Goal: Check status

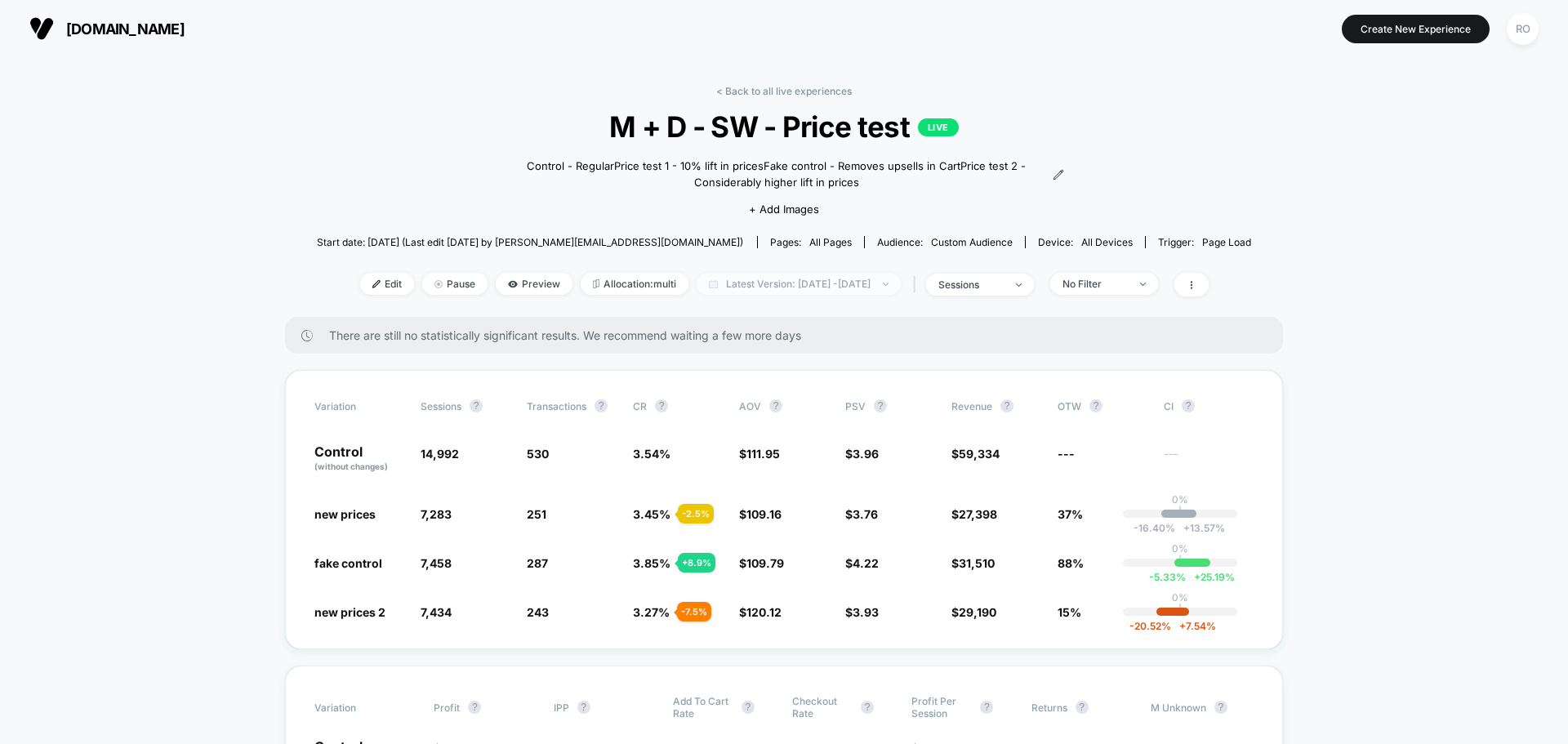
click at [888, 283] on img at bounding box center [886, 284] width 6 height 3
select select "*"
select select "****"
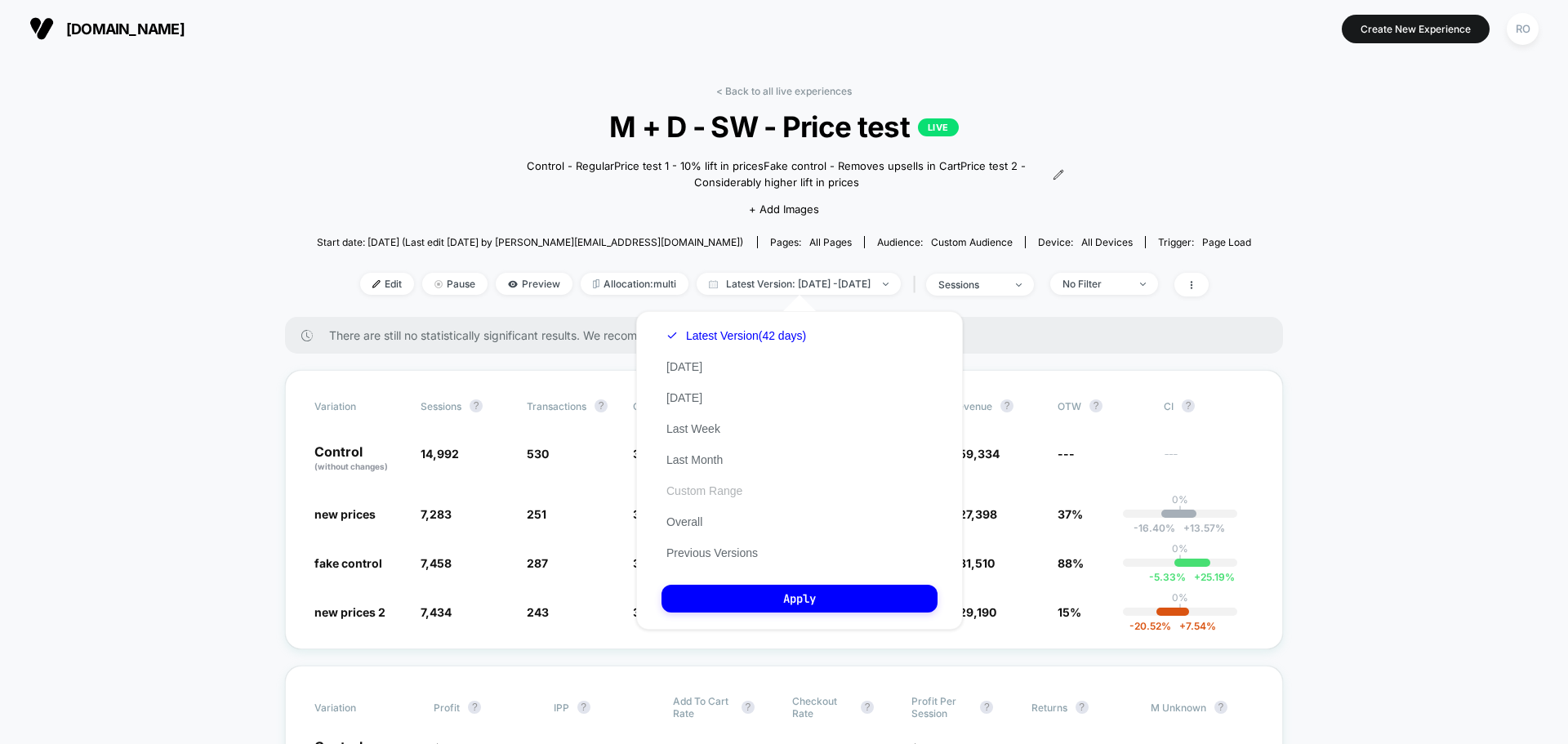
click at [722, 490] on button "Custom Range" at bounding box center [704, 490] width 86 height 15
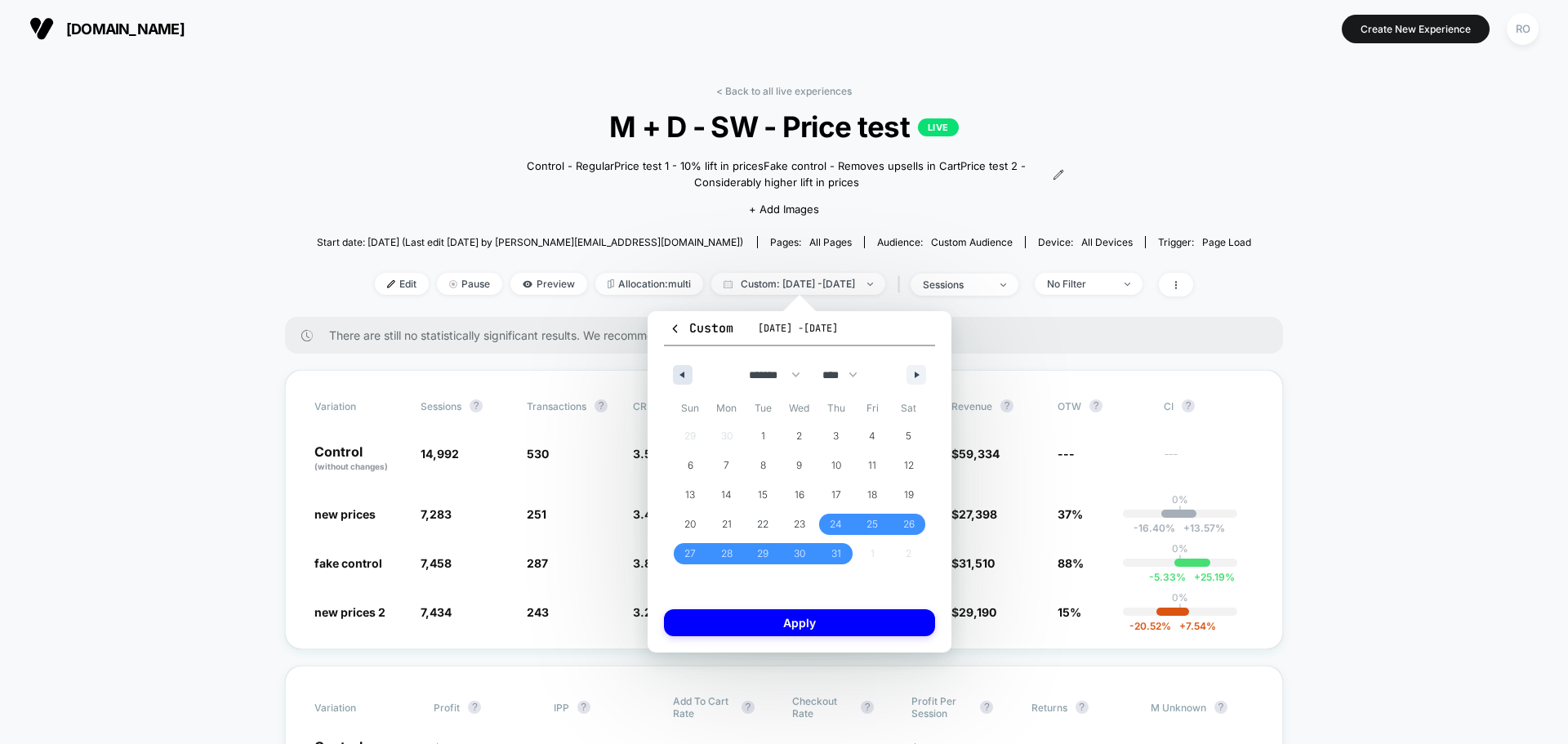
click at [684, 379] on button "button" at bounding box center [682, 375] width 19 height 19
click at [922, 374] on button "button" at bounding box center [916, 375] width 19 height 19
select select "*"
click at [833, 520] on span "24" at bounding box center [836, 524] width 12 height 30
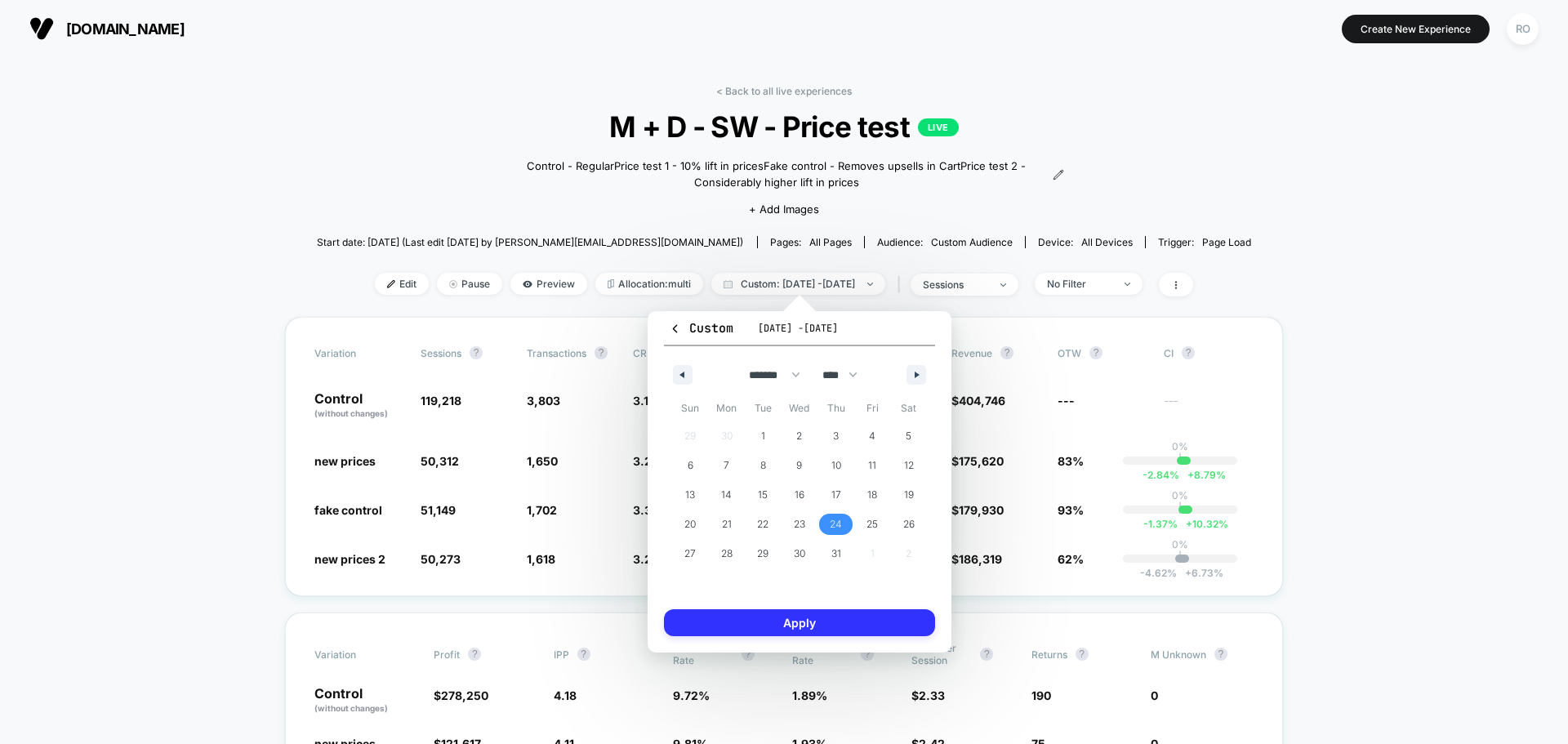
click at [803, 622] on button "Apply" at bounding box center [799, 622] width 271 height 27
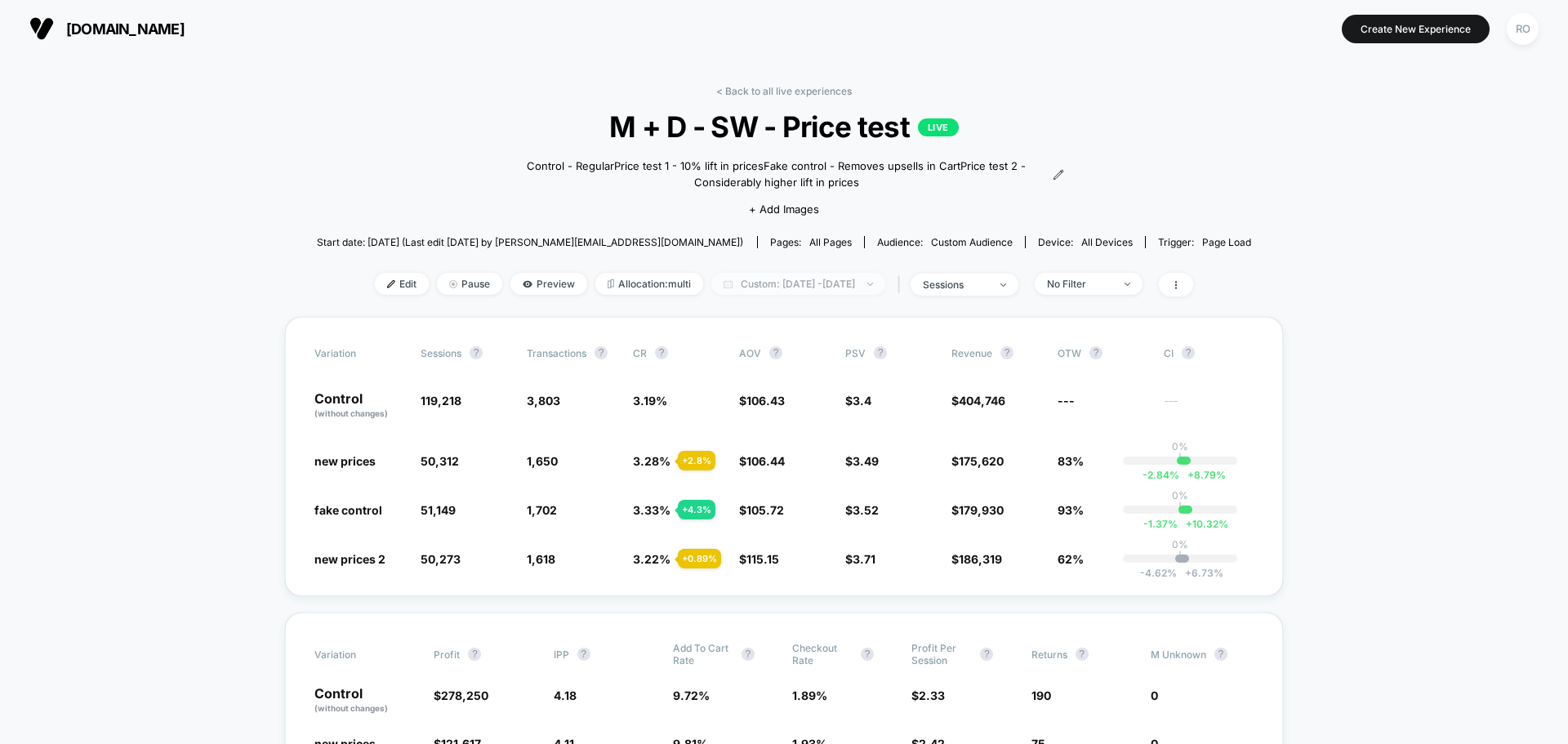
click at [885, 281] on span "Custom: [DATE] - [DATE]" at bounding box center [798, 283] width 174 height 22
select select "*"
select select "****"
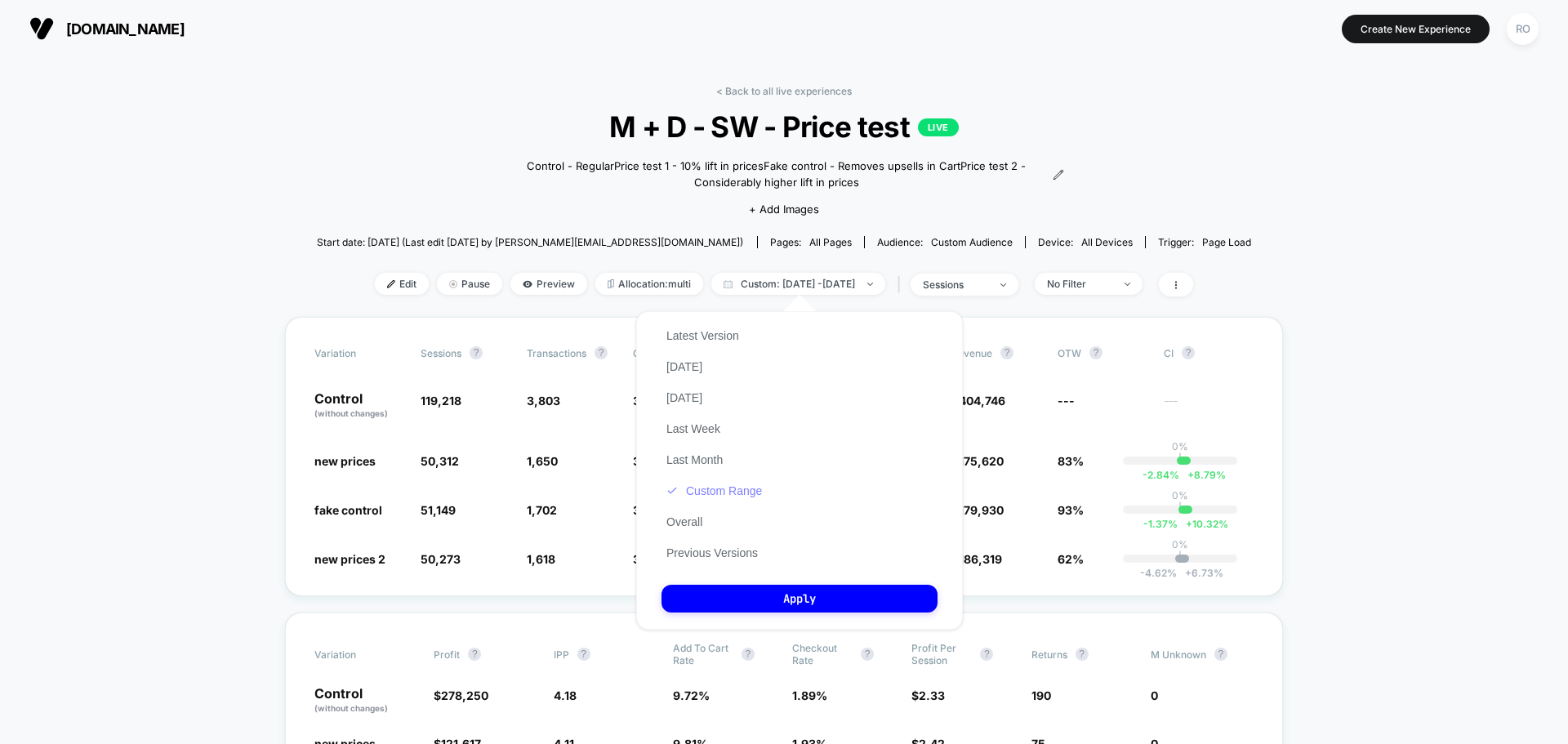
click at [705, 495] on button "Custom Range" at bounding box center [714, 490] width 106 height 15
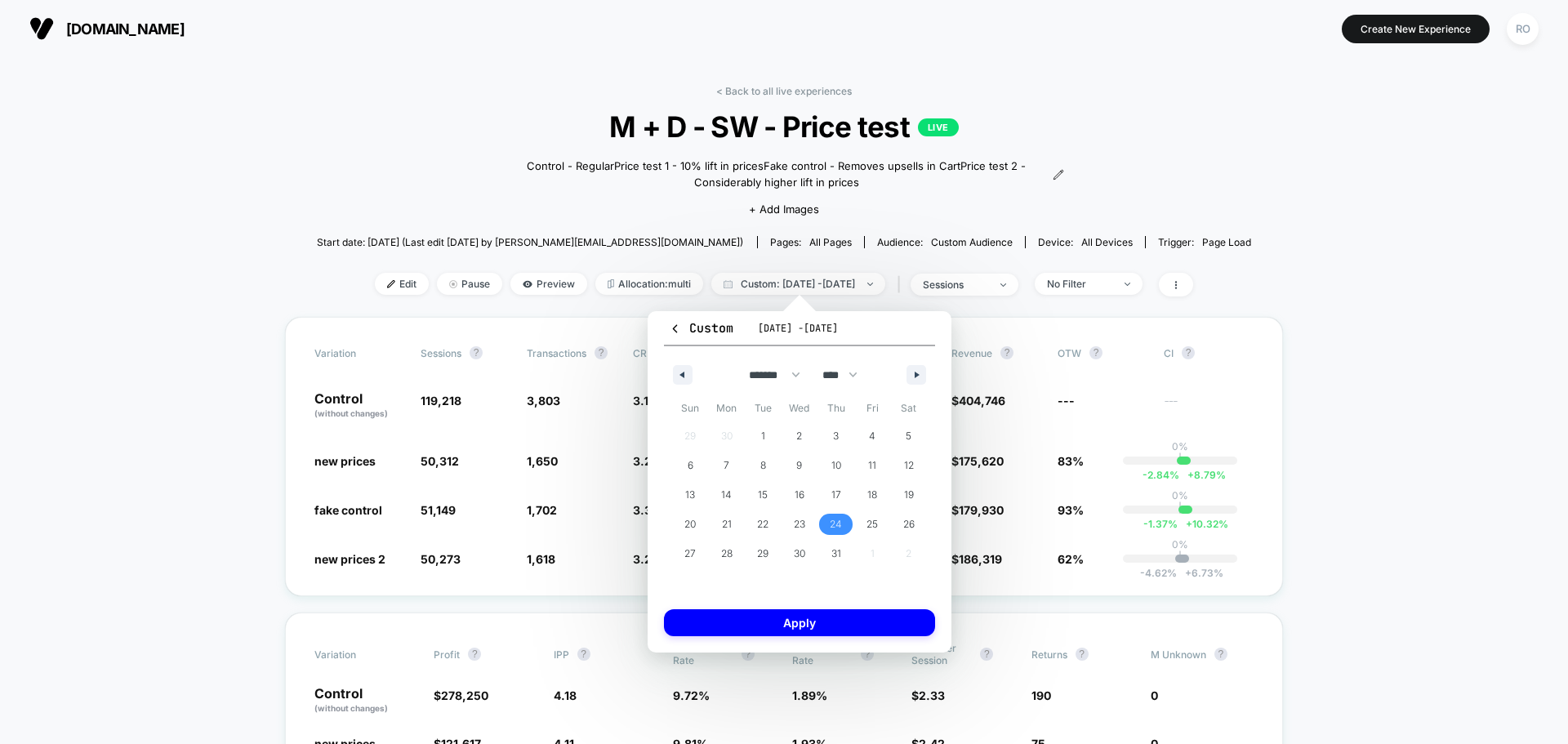
click at [843, 524] on span "24" at bounding box center [836, 524] width 37 height 21
click at [914, 372] on button "button" at bounding box center [916, 375] width 19 height 19
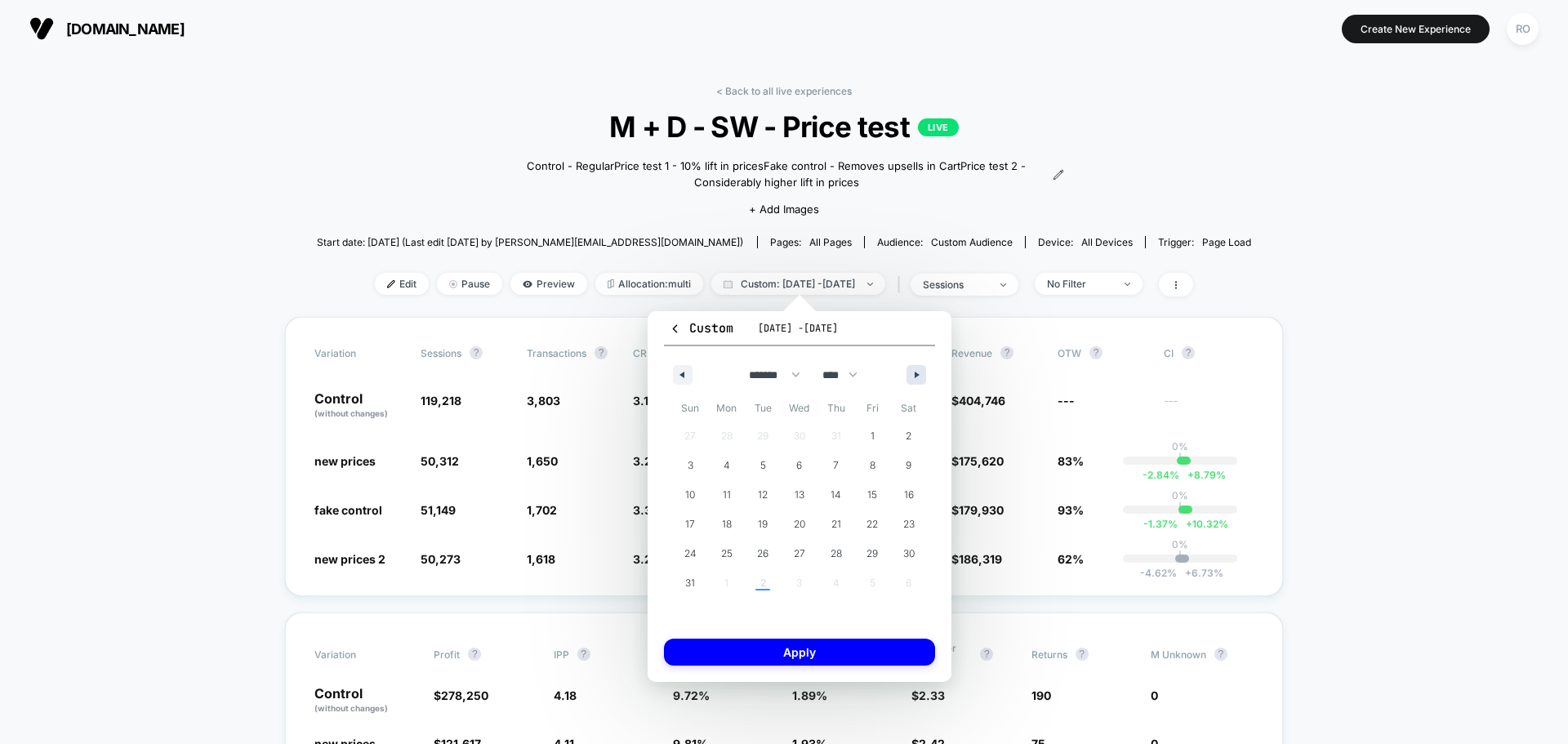
click at [915, 372] on icon "button" at bounding box center [918, 374] width 8 height 6
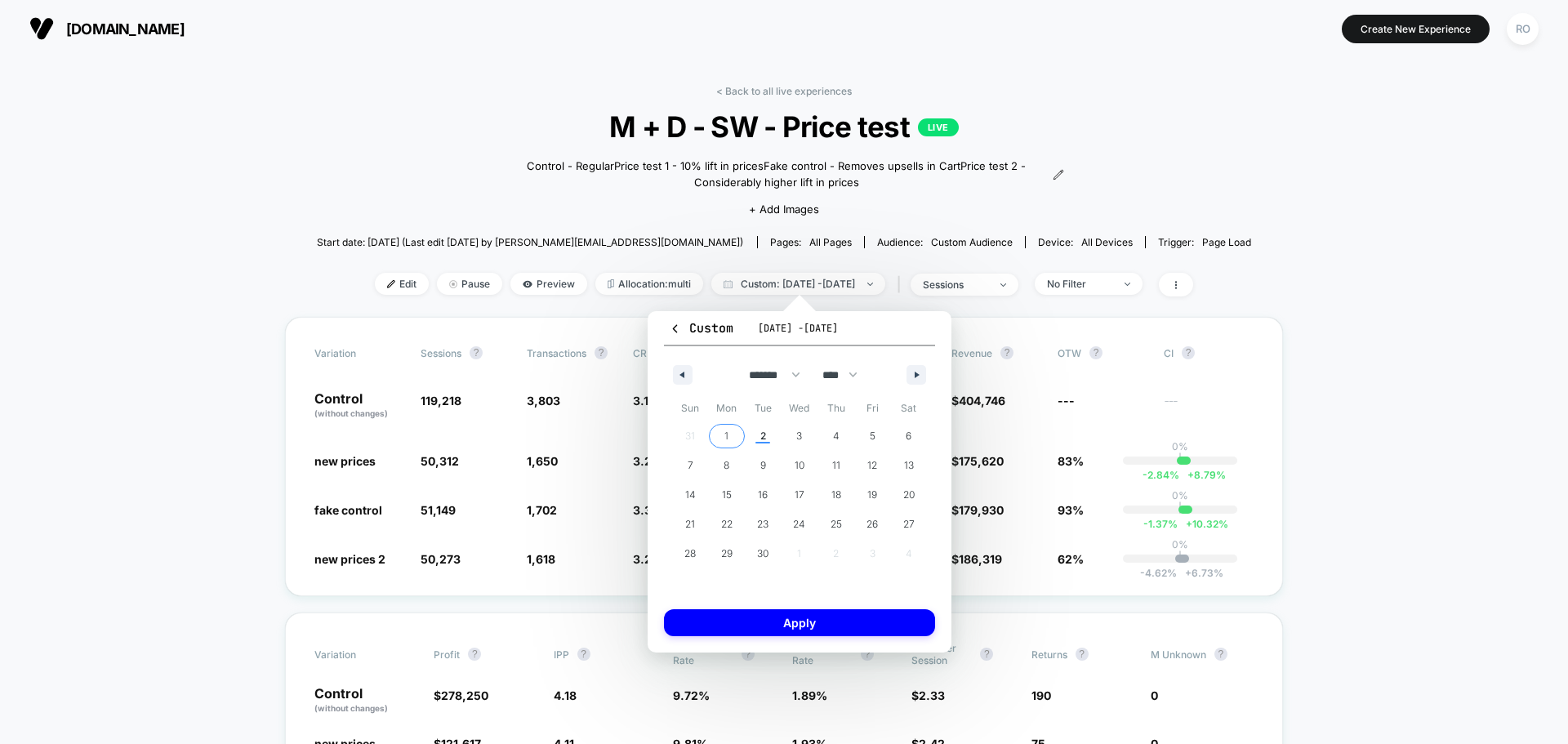
click at [728, 436] on span "1" at bounding box center [726, 436] width 4 height 30
select select "*"
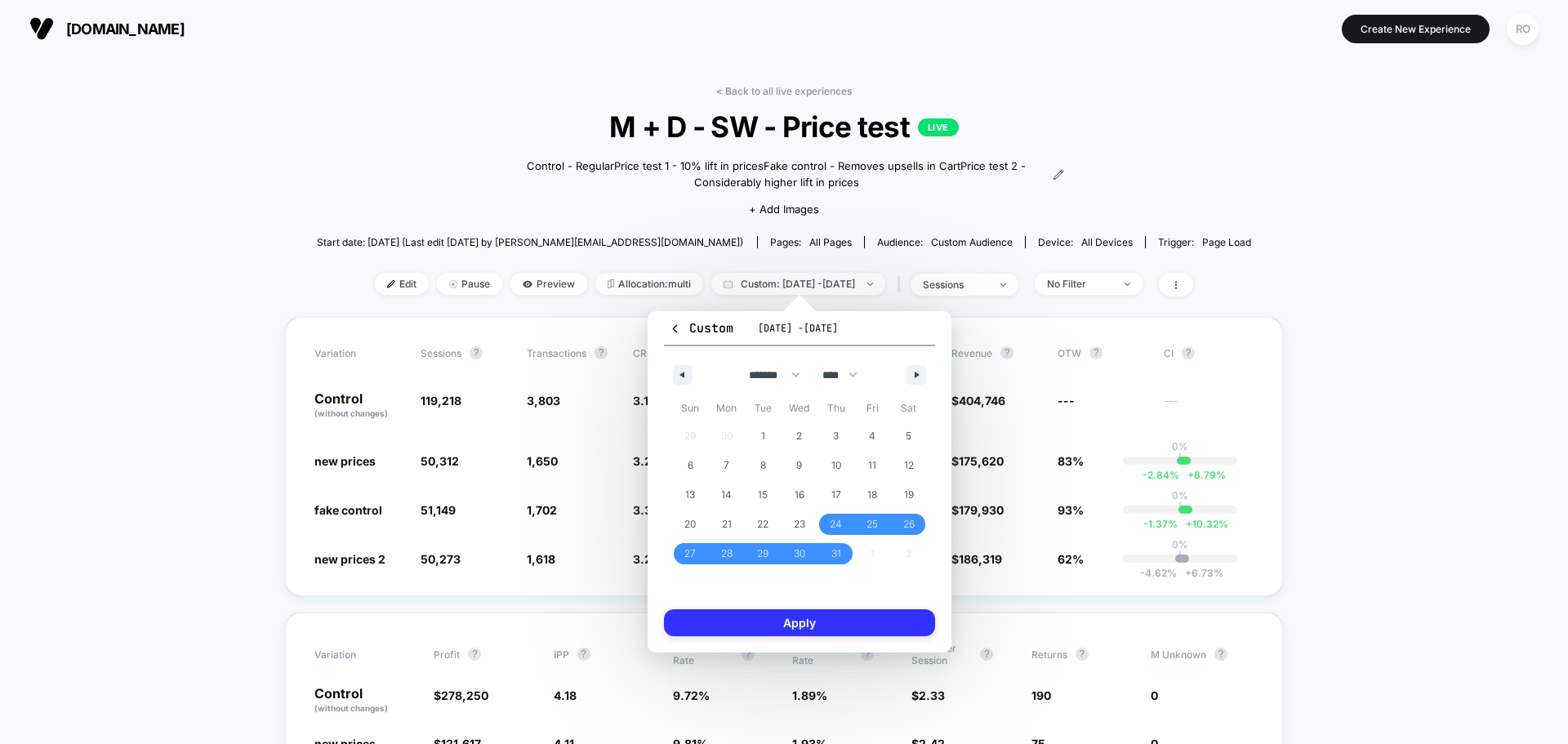
click at [786, 619] on button "Apply" at bounding box center [799, 622] width 271 height 27
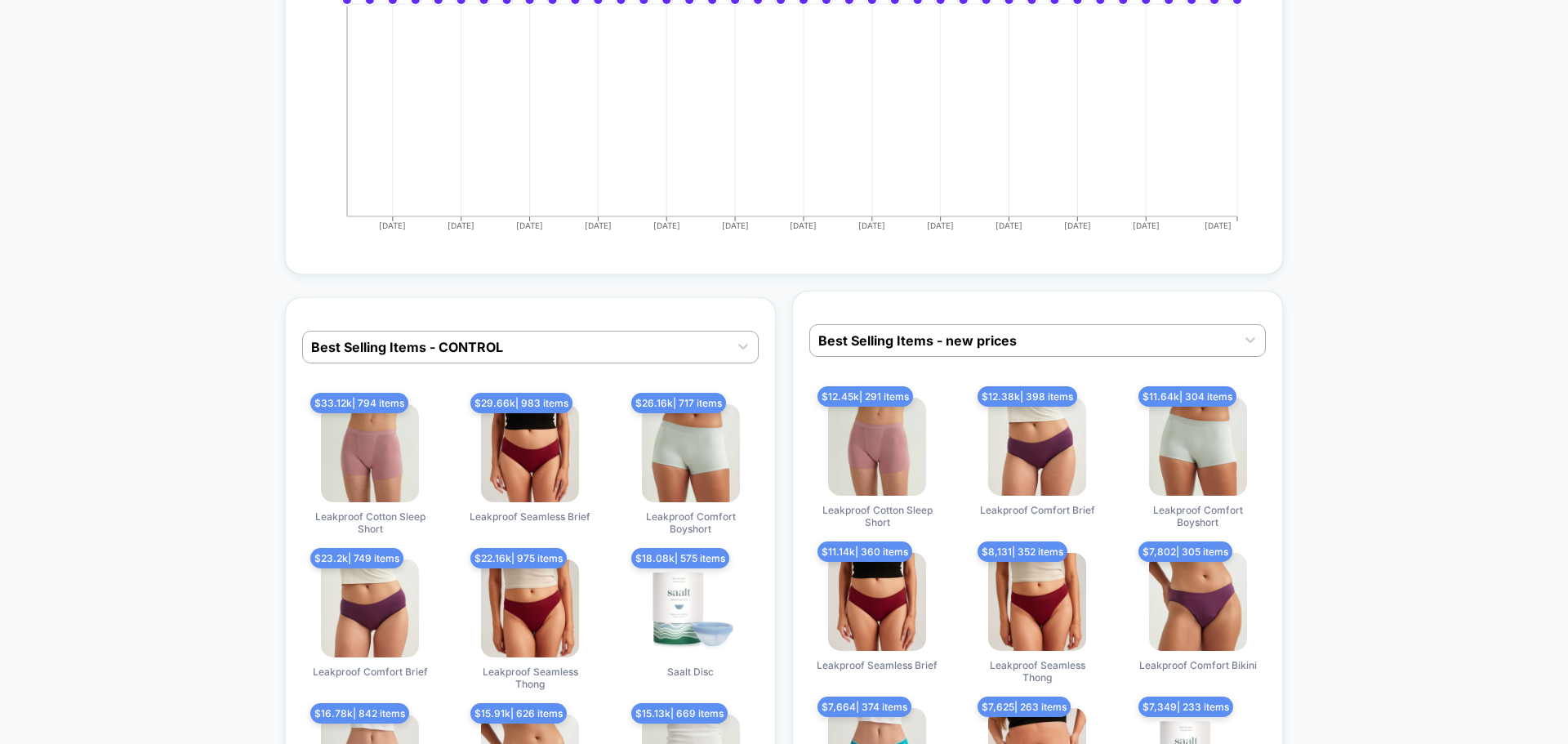
scroll to position [5143, 0]
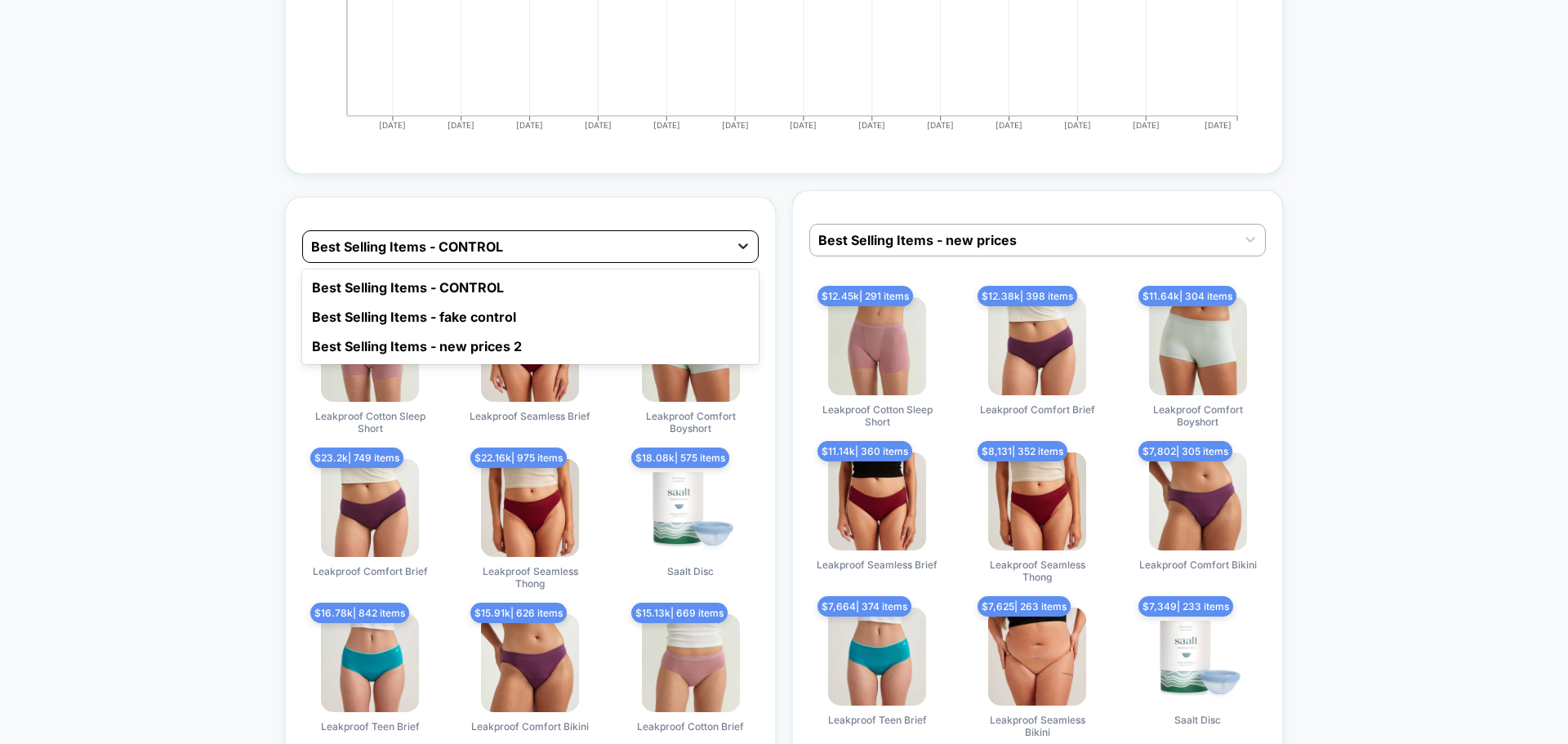
click at [756, 244] on div at bounding box center [743, 246] width 30 height 30
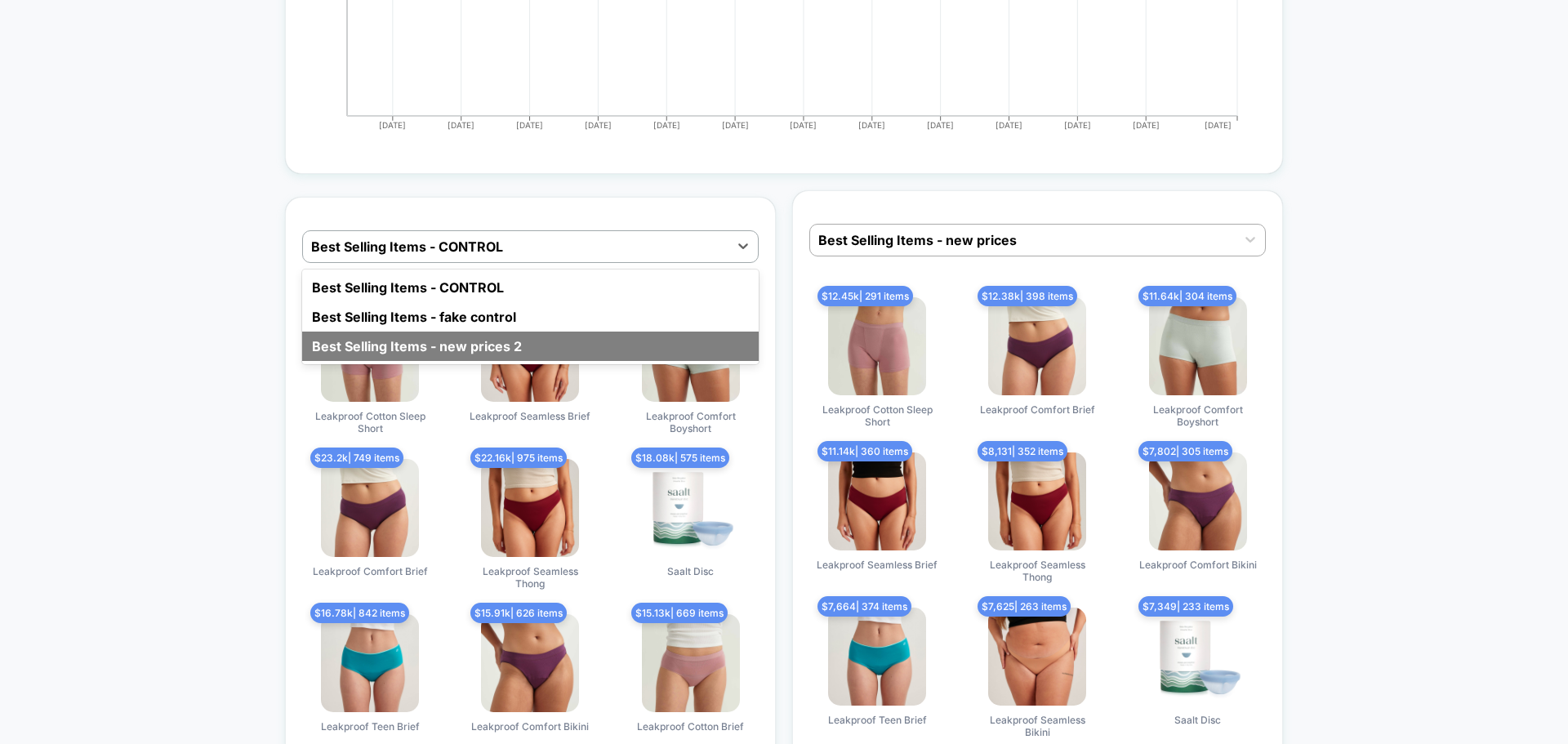
click at [557, 345] on div "Best Selling Items - new prices 2" at bounding box center [530, 347] width 457 height 30
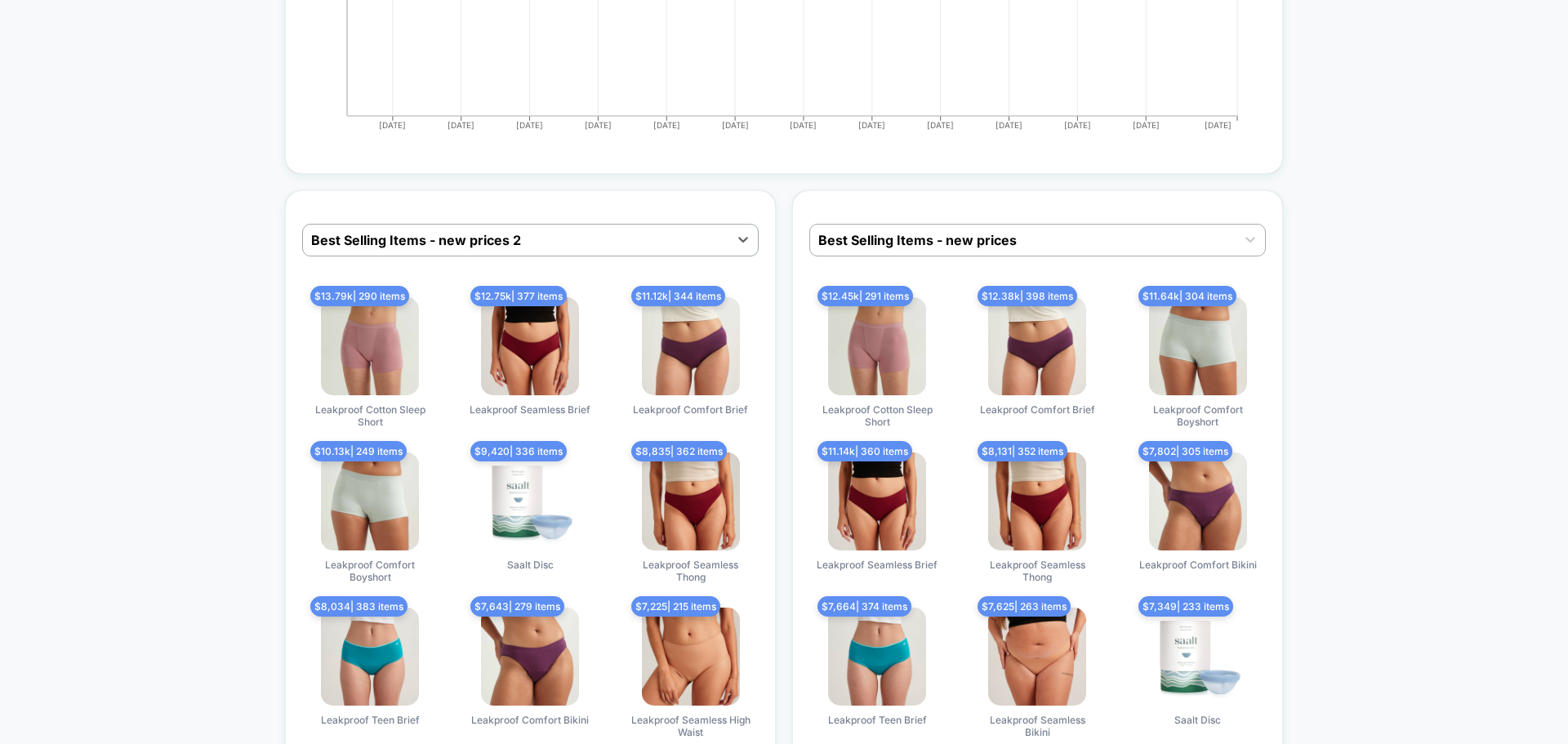
scroll to position [5225, 0]
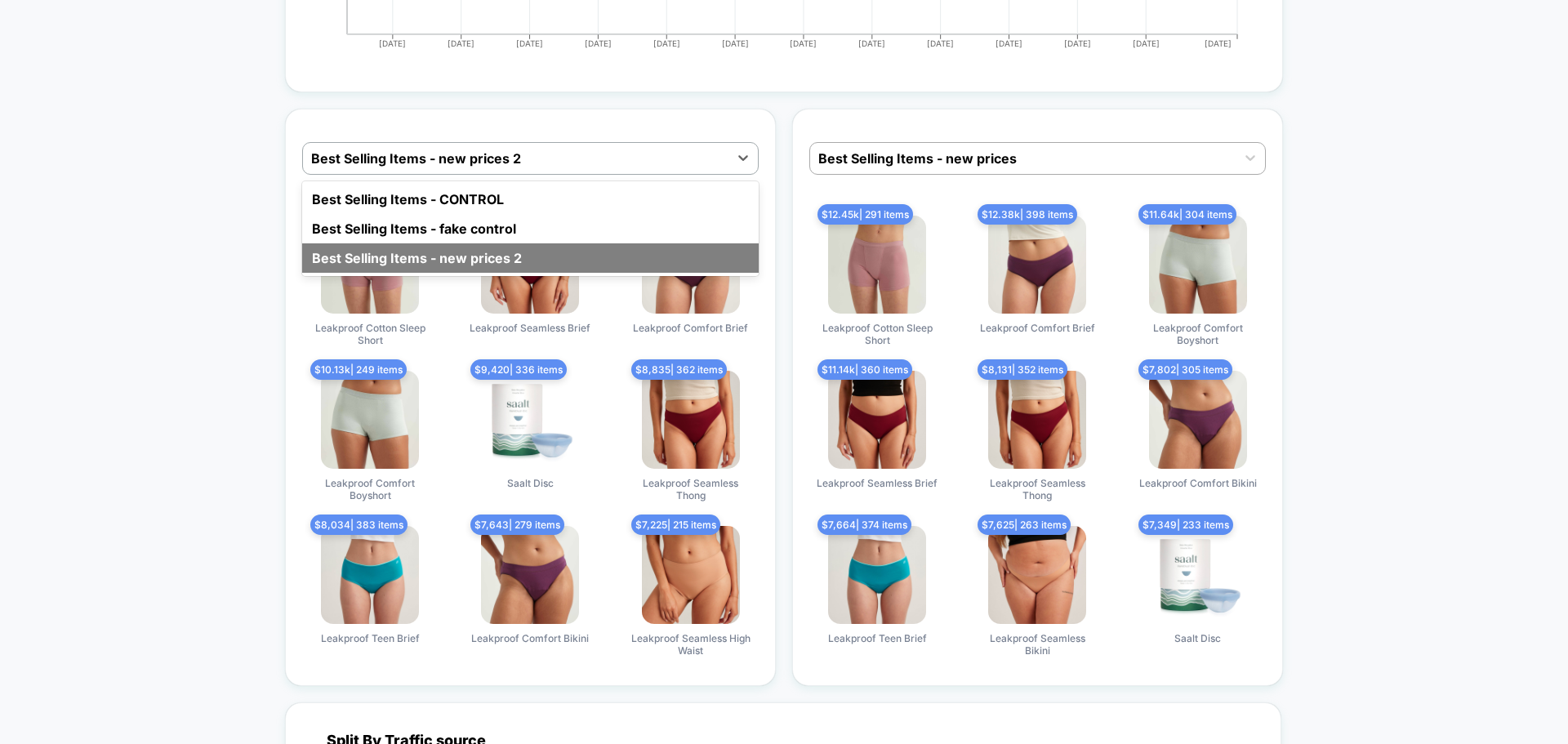
click at [566, 259] on div "Best Selling Items - new prices 2" at bounding box center [530, 258] width 457 height 30
